Goal: Information Seeking & Learning: Learn about a topic

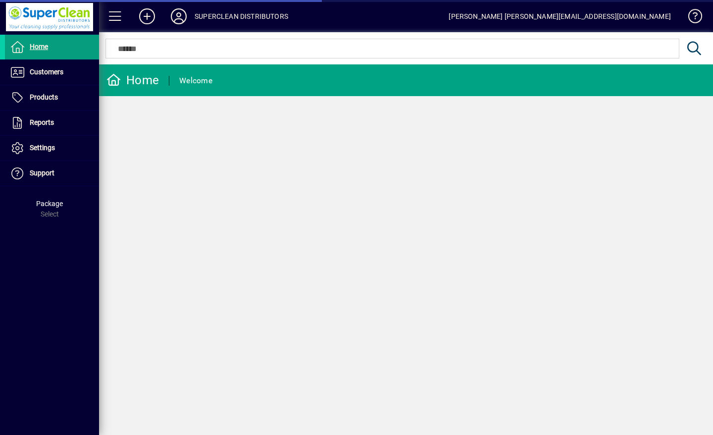
click at [44, 70] on span "Customers" at bounding box center [47, 72] width 34 height 8
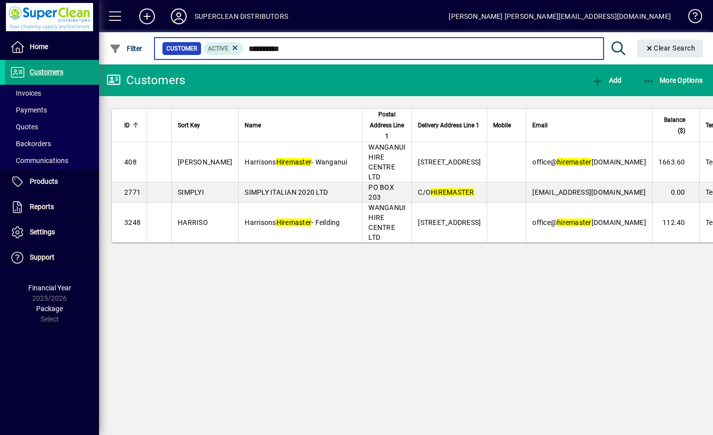
type input "**********"
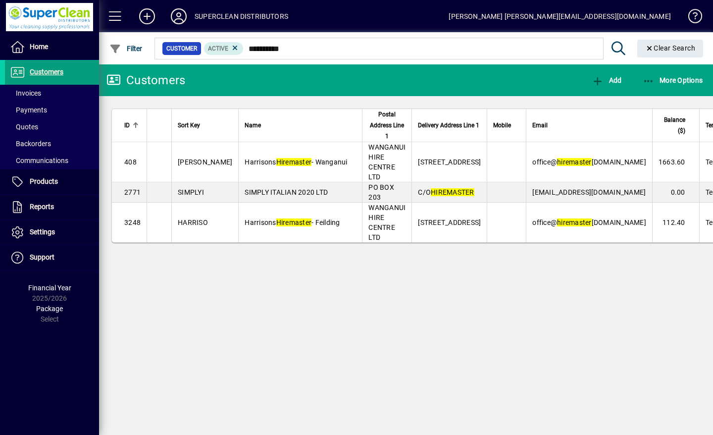
click at [305, 159] on span "[PERSON_NAME]" at bounding box center [296, 162] width 103 height 8
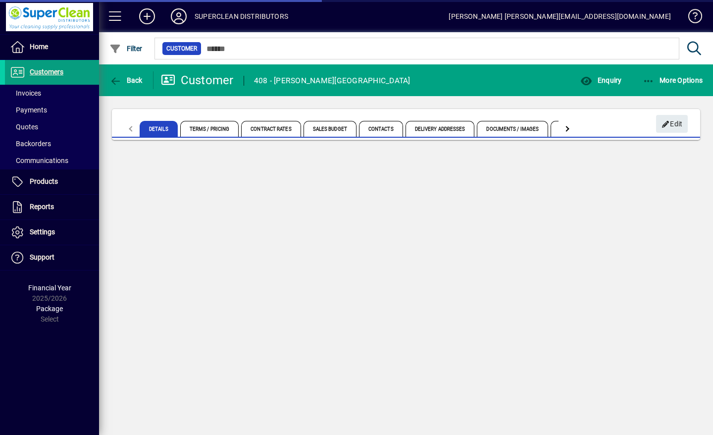
click at [600, 85] on span "button" at bounding box center [601, 80] width 46 height 24
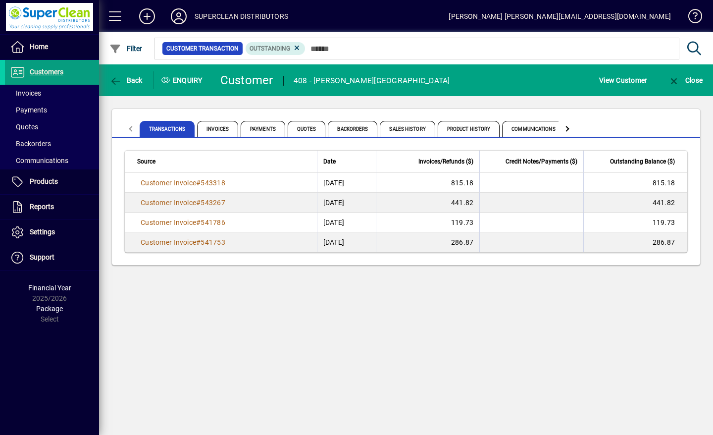
click at [467, 127] on span "Product History" at bounding box center [469, 129] width 62 height 16
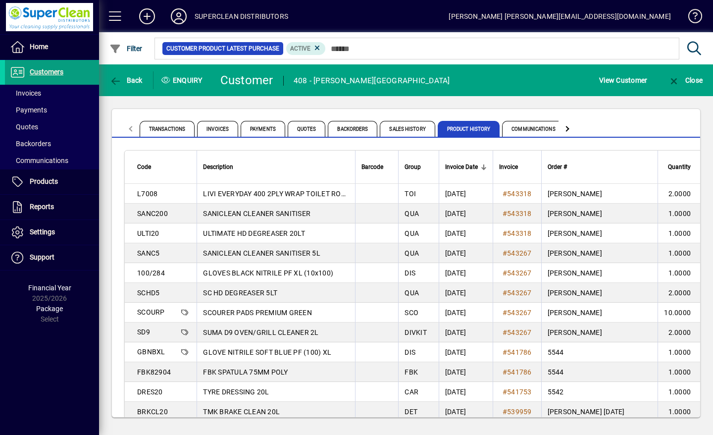
click at [187, 14] on icon at bounding box center [179, 16] width 20 height 16
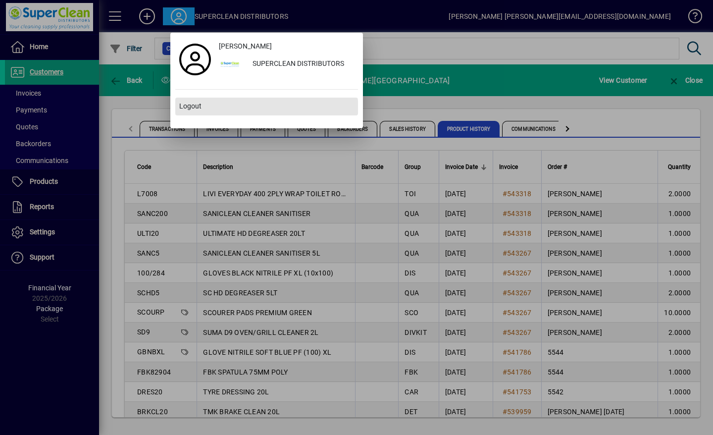
click at [192, 113] on span at bounding box center [266, 107] width 183 height 24
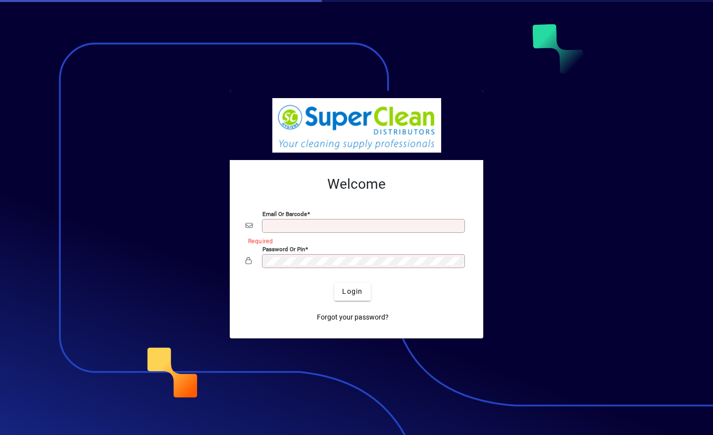
type input "**********"
click at [359, 291] on span "Login" at bounding box center [352, 291] width 20 height 10
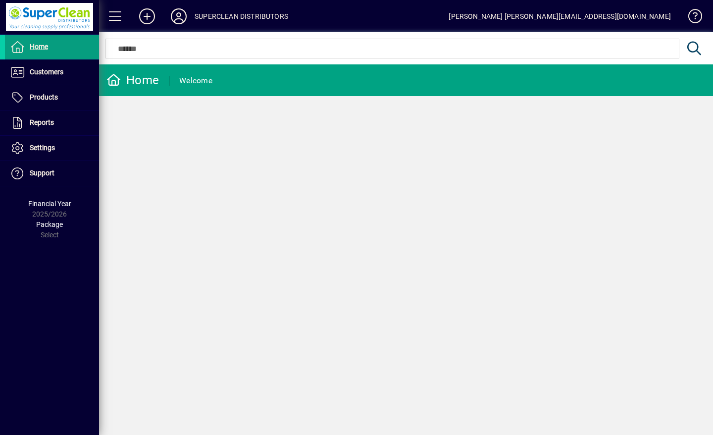
click at [40, 79] on span at bounding box center [52, 72] width 94 height 24
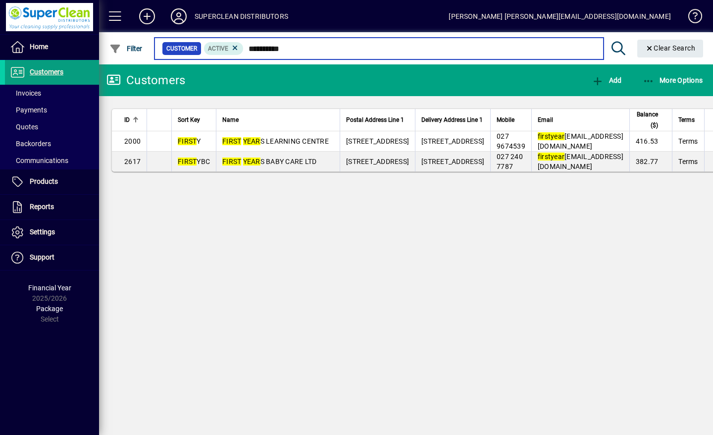
type input "**********"
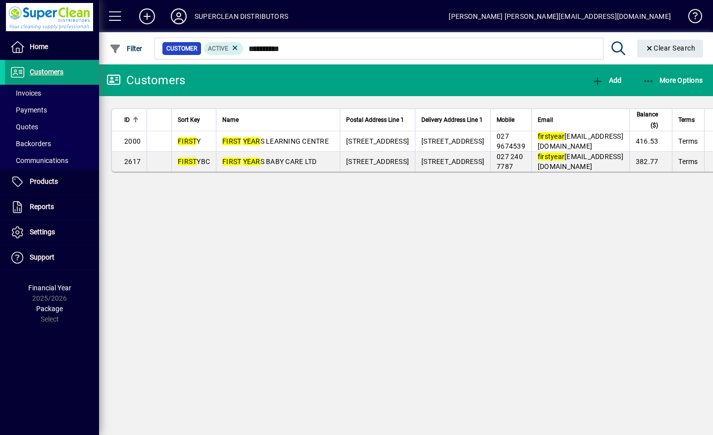
click at [300, 145] on span "FIRST YEAR S LEARNING CENTRE" at bounding box center [275, 141] width 106 height 8
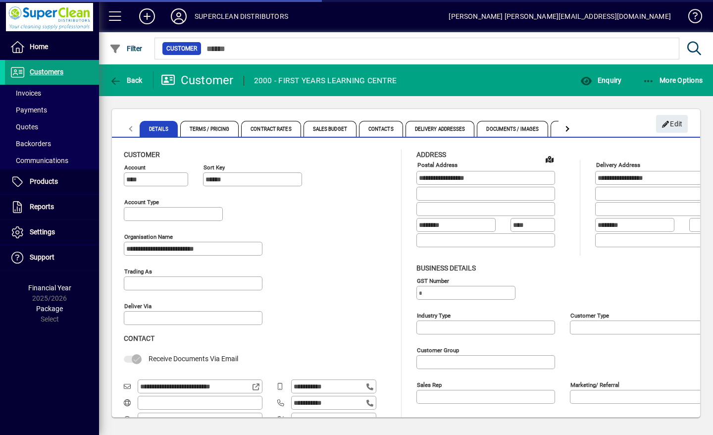
click at [606, 81] on span "Enquiry" at bounding box center [600, 80] width 41 height 8
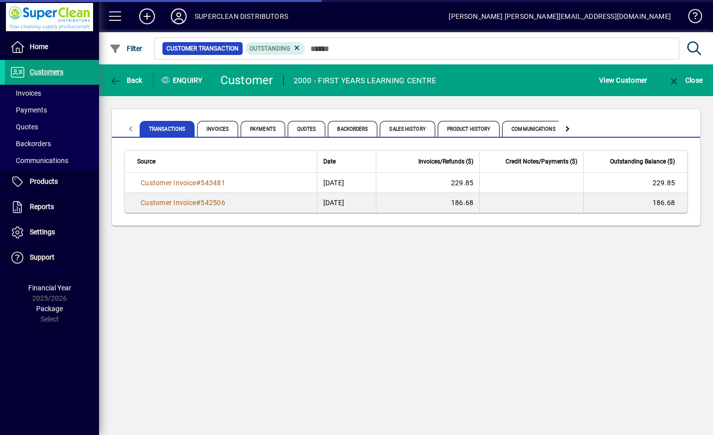
click at [472, 129] on span "Product History" at bounding box center [469, 129] width 62 height 16
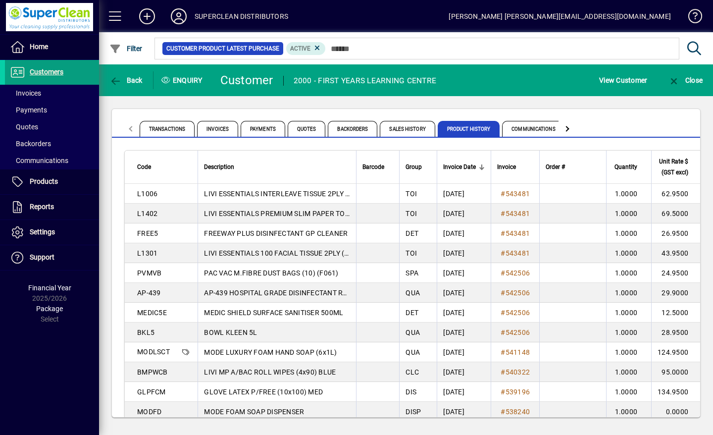
click at [184, 24] on icon at bounding box center [179, 16] width 20 height 16
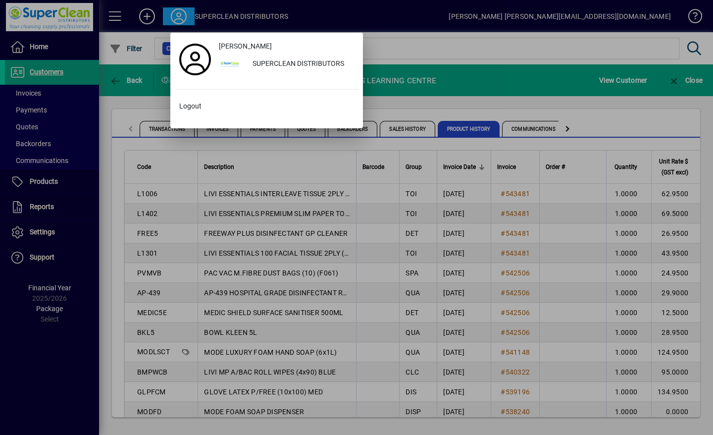
click at [184, 103] on span "Logout" at bounding box center [190, 106] width 22 height 10
